Goal: Navigation & Orientation: Find specific page/section

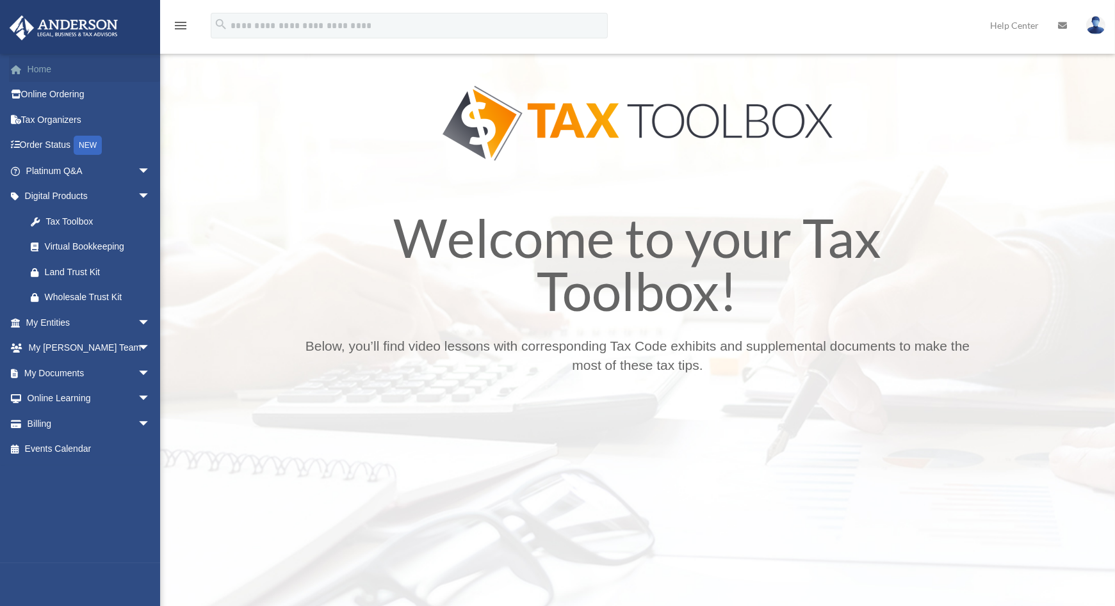
click at [42, 70] on link "Home" at bounding box center [89, 69] width 161 height 26
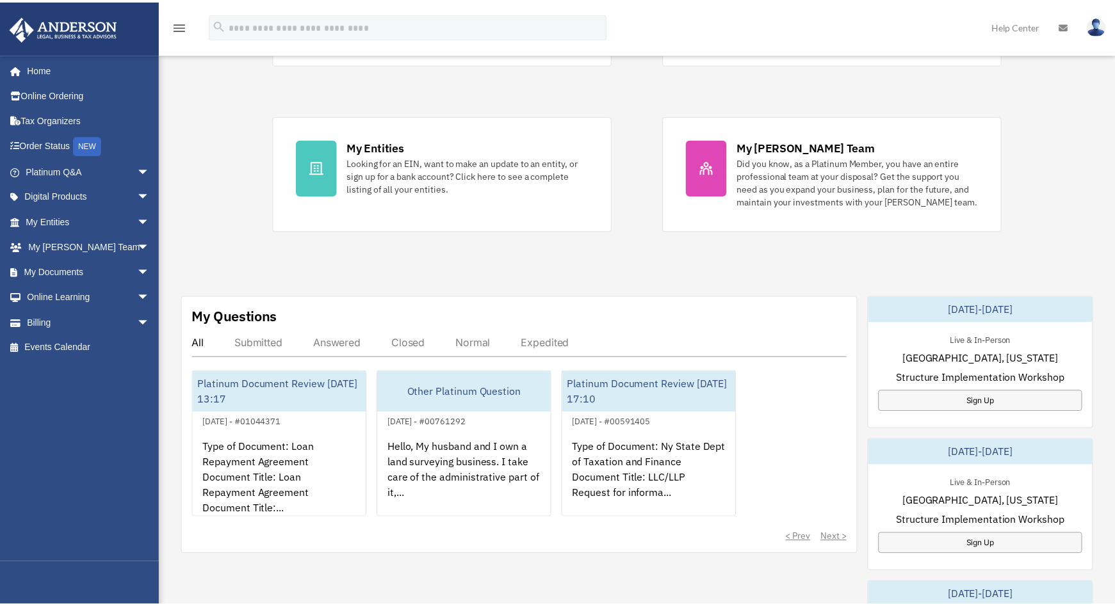
scroll to position [192, 0]
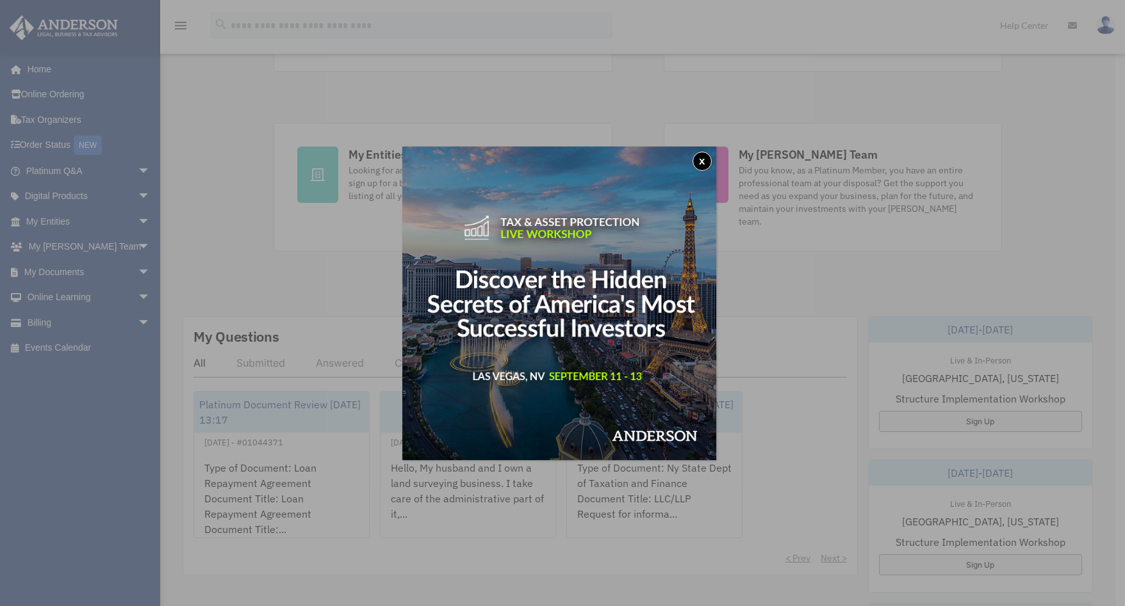
click at [707, 162] on button "x" at bounding box center [701, 161] width 19 height 19
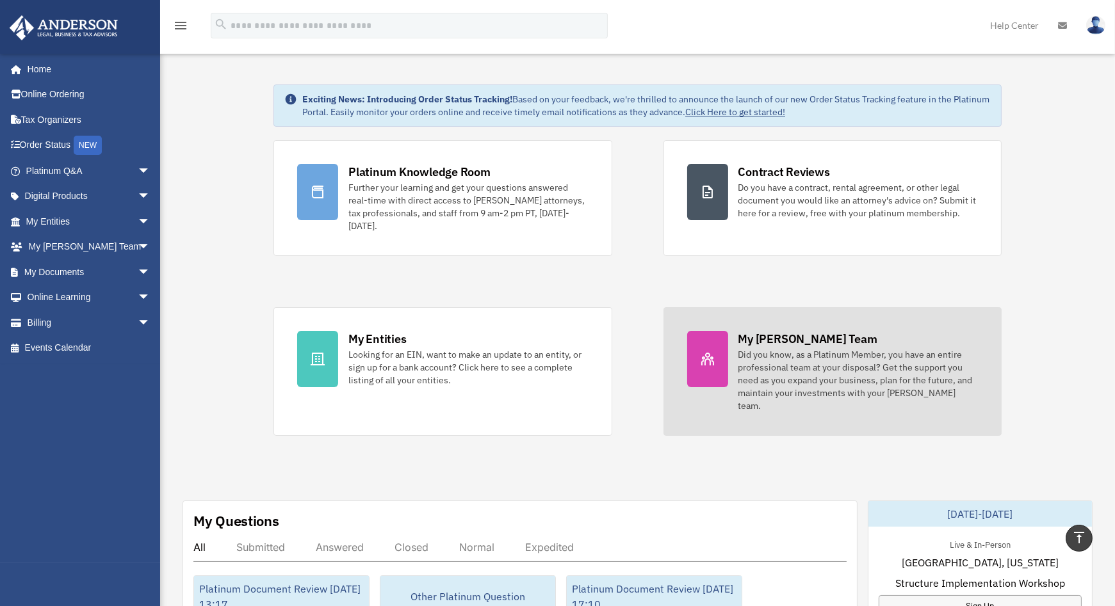
scroll to position [0, 0]
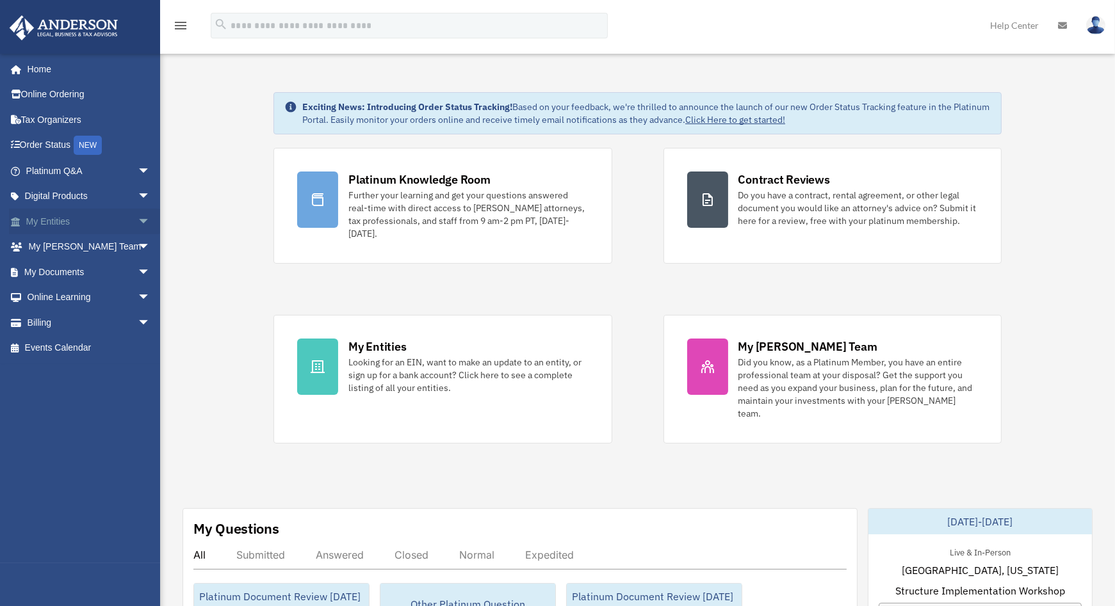
click at [67, 215] on link "My Entities arrow_drop_down" at bounding box center [89, 222] width 161 height 26
click at [138, 219] on span "arrow_drop_down" at bounding box center [151, 222] width 26 height 26
